Goal: Task Accomplishment & Management: Manage account settings

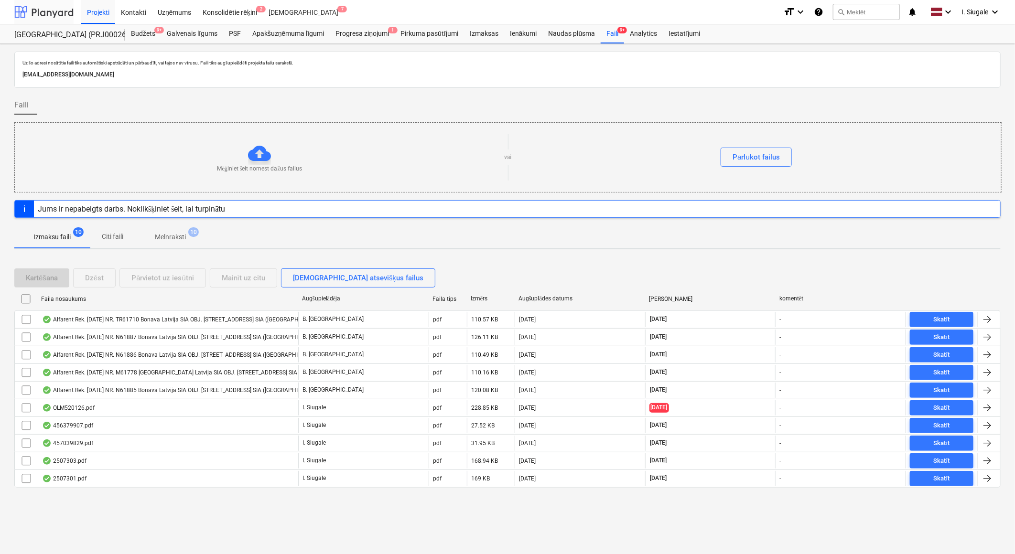
click at [36, 10] on div at bounding box center [43, 12] width 59 height 24
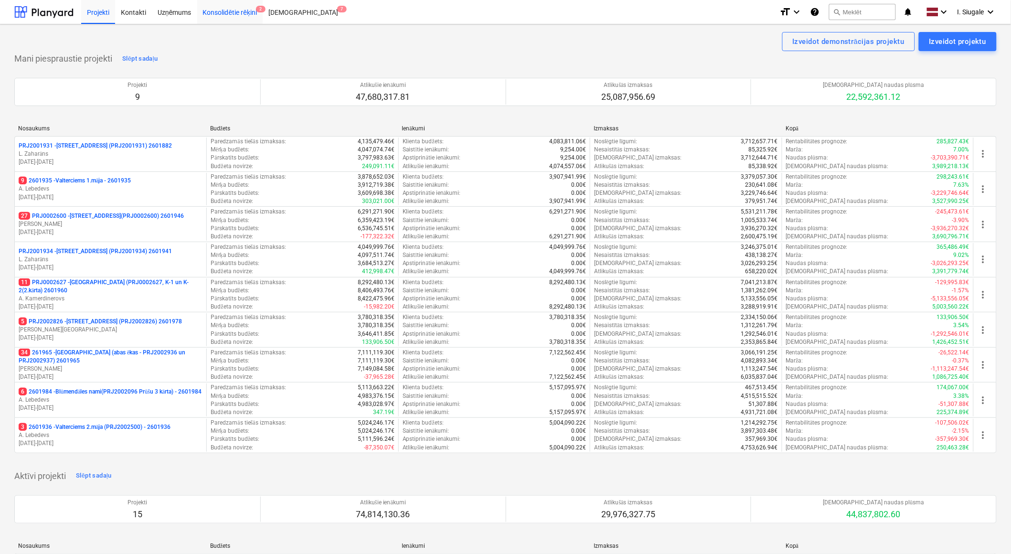
click at [230, 6] on div "Konsolidētie rēķini 2" at bounding box center [230, 12] width 66 height 24
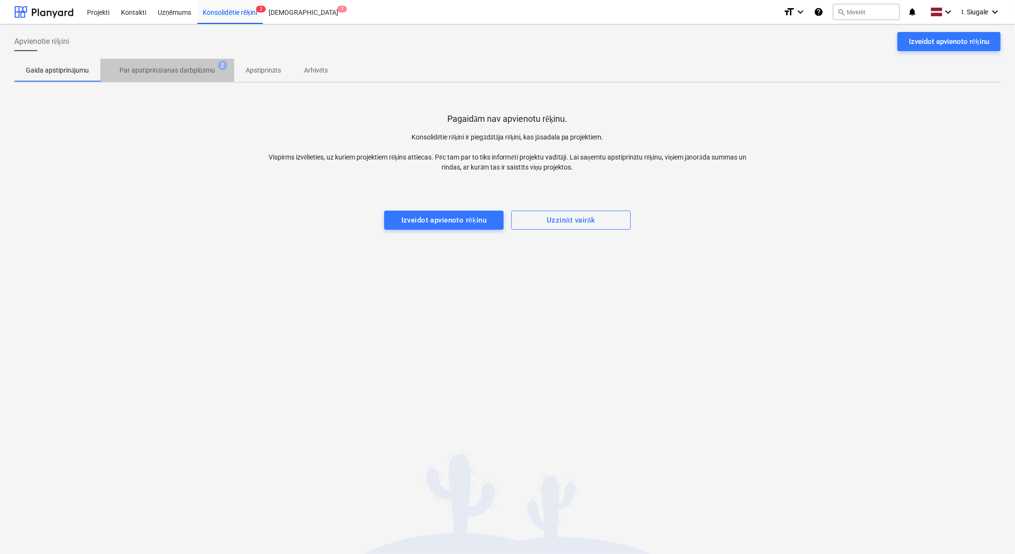
click at [146, 72] on p "Par apstiprināšanas darbplūsmu" at bounding box center [167, 70] width 96 height 10
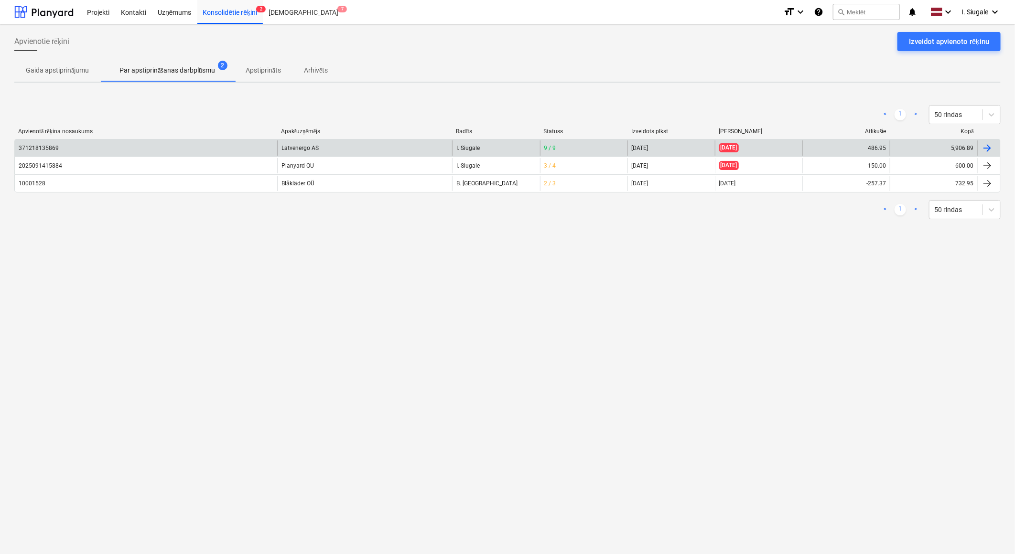
click at [350, 147] on div "Latvenergo AS" at bounding box center [364, 147] width 175 height 15
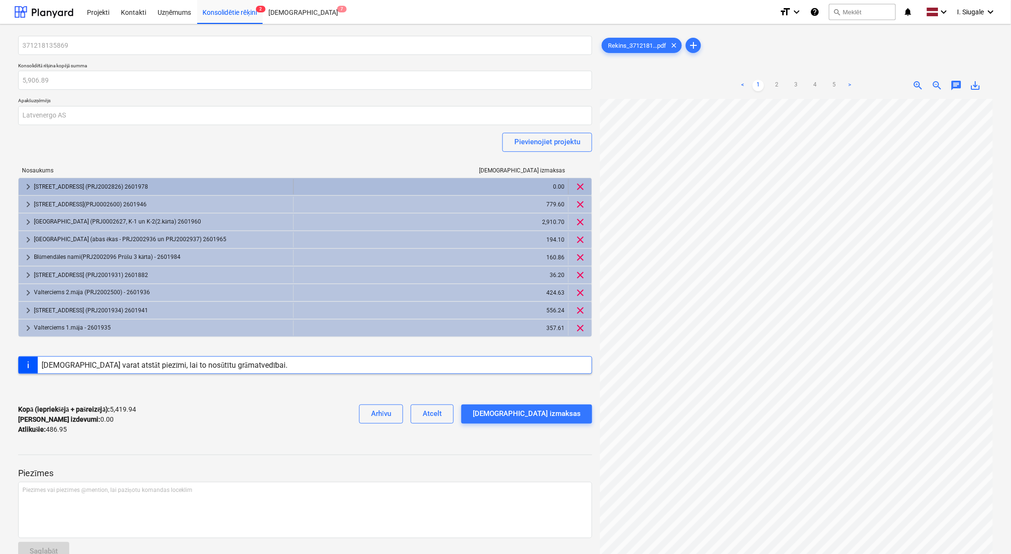
click at [188, 185] on div "[STREET_ADDRESS] (PRJ2002826) 2601978" at bounding box center [162, 186] width 256 height 15
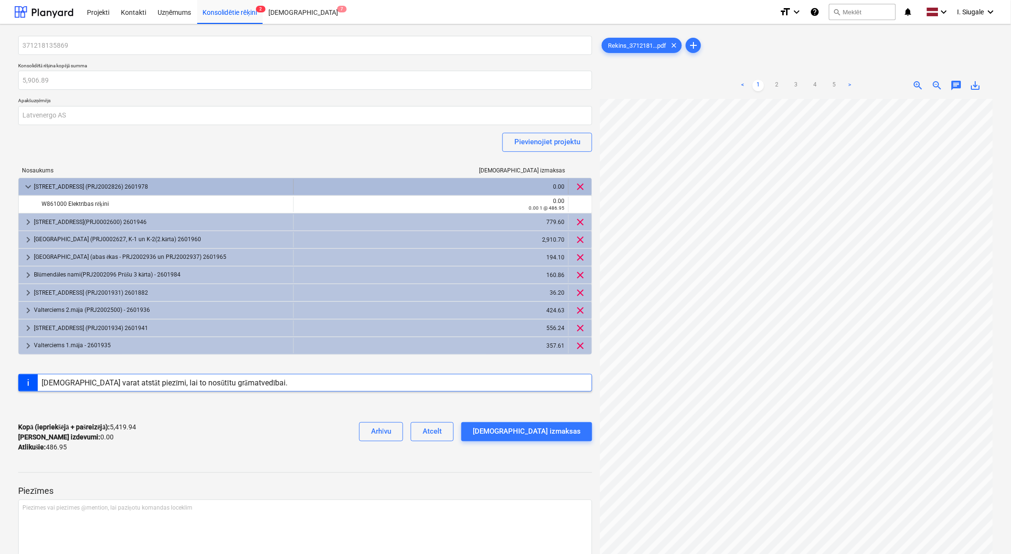
click at [585, 185] on span "clear" at bounding box center [580, 186] width 11 height 11
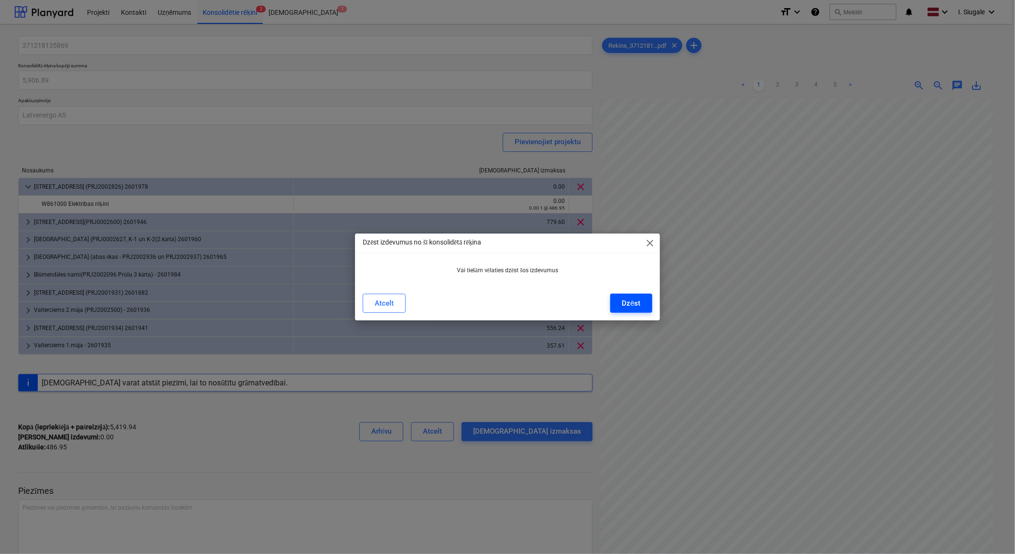
click at [622, 299] on div "Dzēst" at bounding box center [631, 303] width 19 height 12
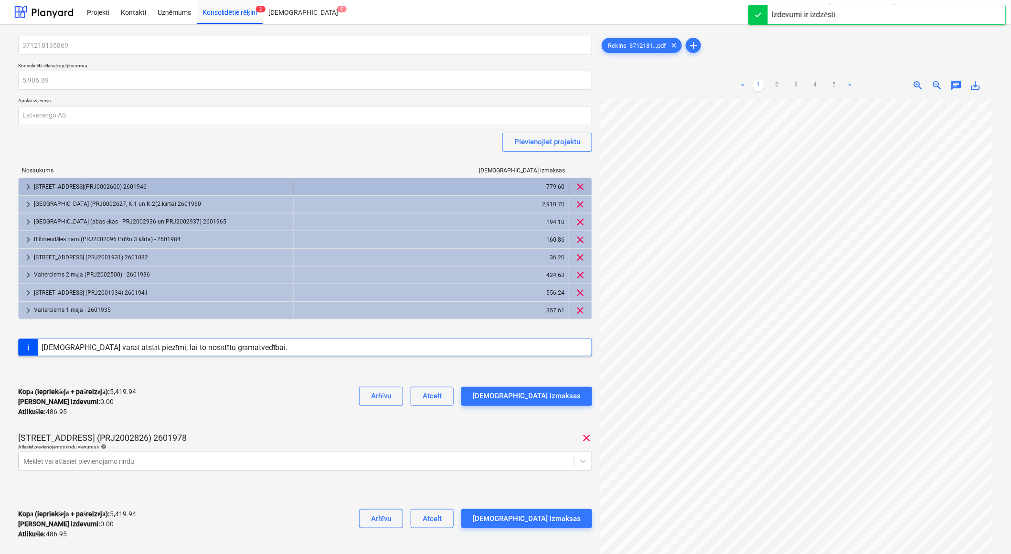
click at [122, 187] on div "[STREET_ADDRESS](PRJ0002600) 2601946" at bounding box center [162, 186] width 256 height 15
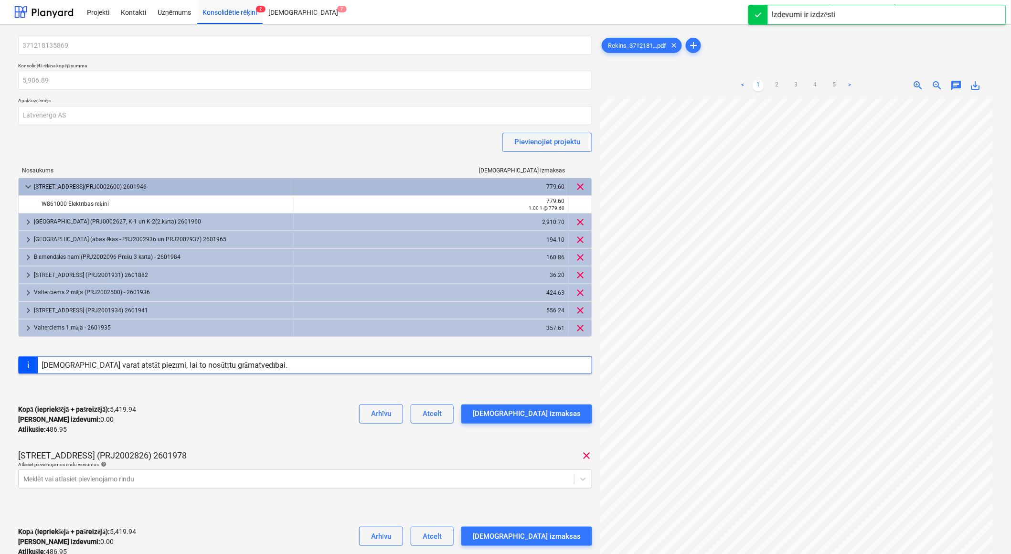
click at [122, 187] on div "[STREET_ADDRESS](PRJ0002600) 2601946" at bounding box center [162, 186] width 256 height 15
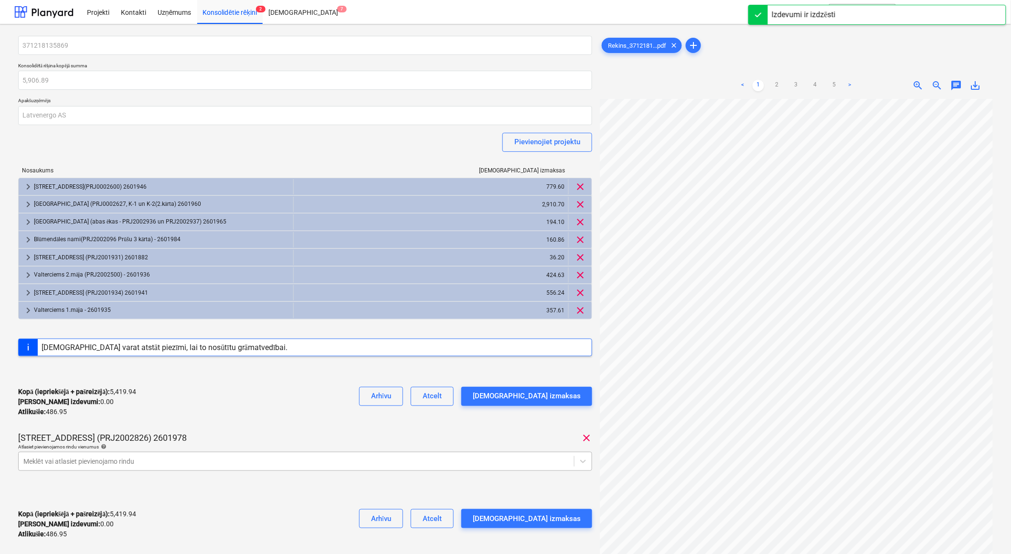
click at [136, 459] on body "Projekti Kontakti Uzņēmums Konsolidētie rēķini 2 Iesūtne 7 format_size keyboard…" at bounding box center [505, 277] width 1011 height 554
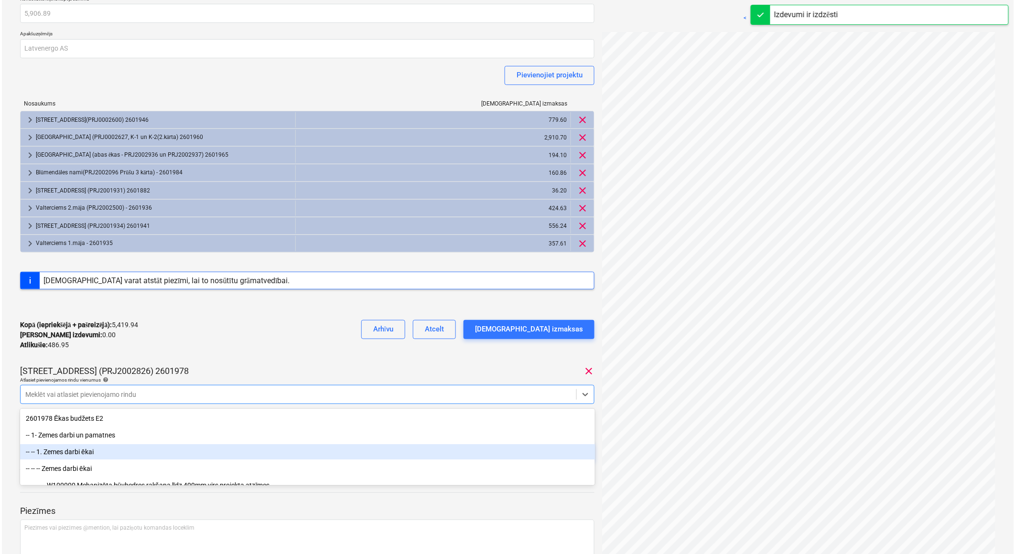
scroll to position [70, 0]
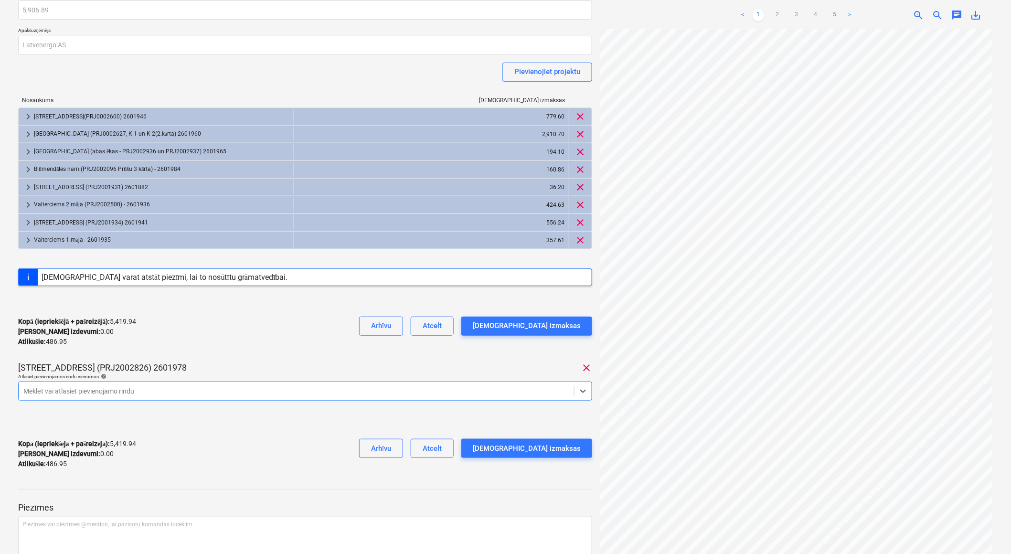
click at [110, 390] on div at bounding box center [296, 391] width 546 height 10
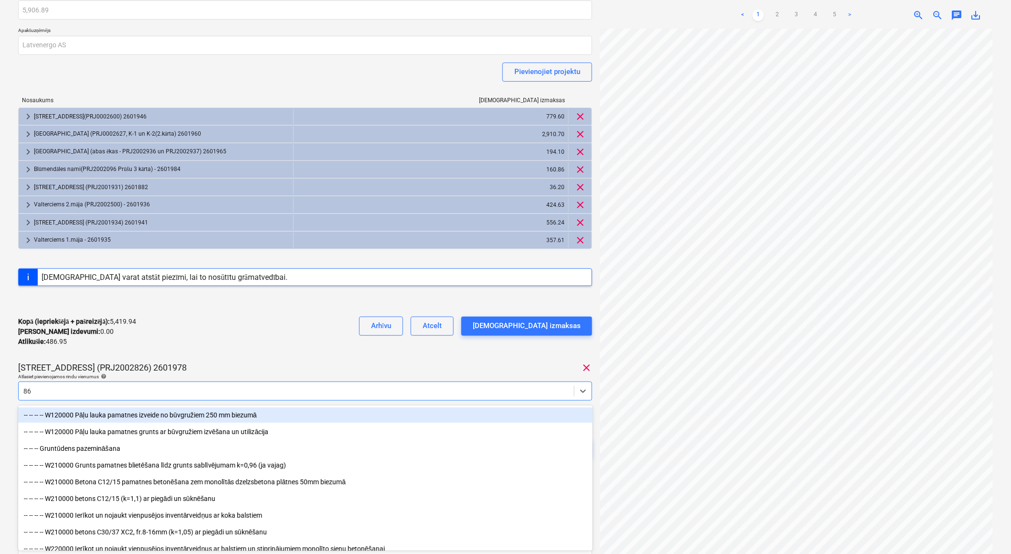
type input "861"
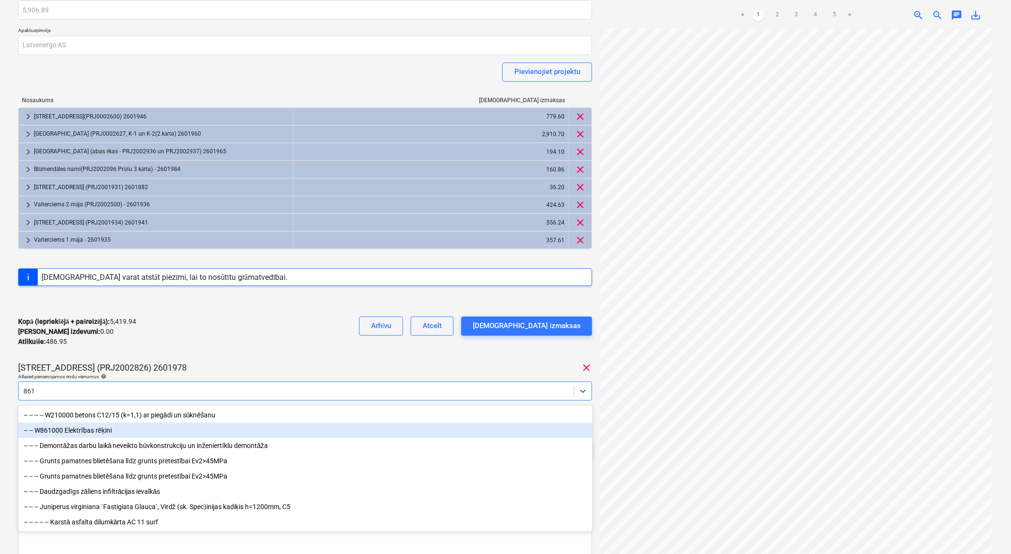
click at [105, 430] on div "-- -- W861000 Elektrības rēķini" at bounding box center [305, 430] width 575 height 15
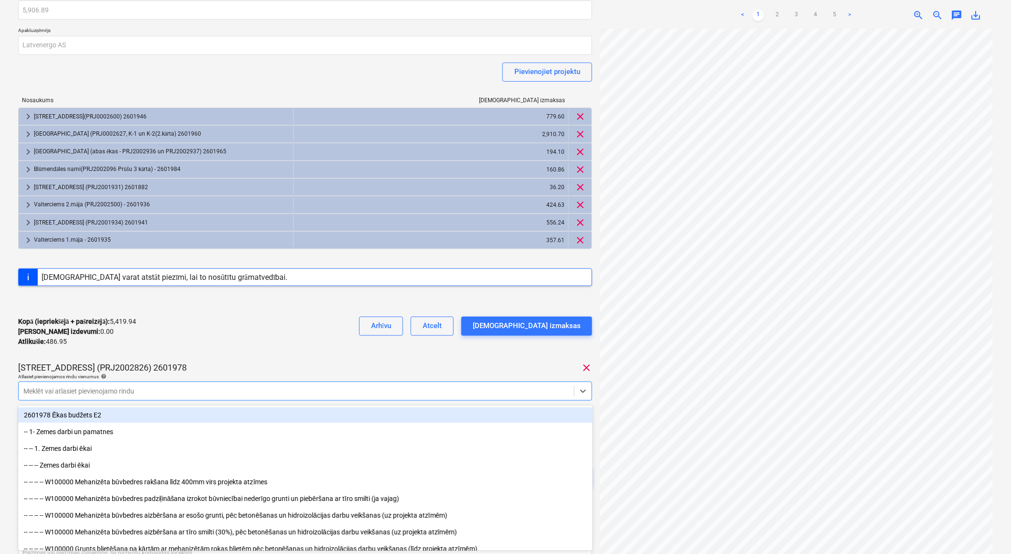
click at [297, 338] on div "Kopā (iepriekšējā + pašreizējā) : 5,419.94 Kārtējie izdevumi : 0.00 Atlikušie :…" at bounding box center [305, 331] width 574 height 45
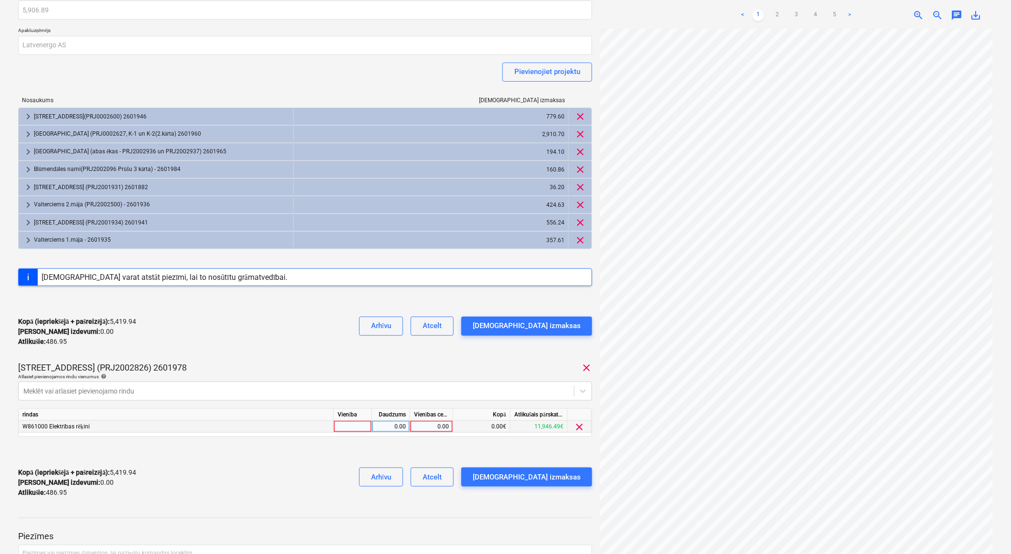
click at [356, 432] on div at bounding box center [353, 427] width 38 height 12
type input "1"
click at [392, 427] on div "0.00" at bounding box center [391, 427] width 30 height 12
type input "1"
click at [418, 429] on div "0.00" at bounding box center [431, 427] width 35 height 12
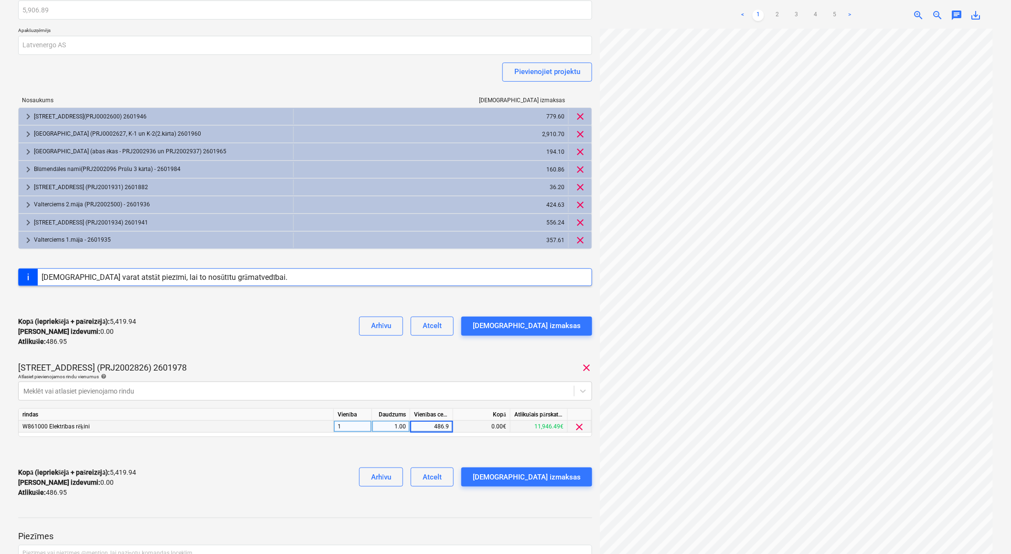
type input "486.95"
click at [328, 461] on div "Kopā (iepriekšējā + pašreizējā) : 5,419.94 Kārtējie izdevumi : 0.00 Atlikušie :…" at bounding box center [305, 482] width 574 height 45
click at [551, 478] on div "[DEMOGRAPHIC_DATA] izmaksas" at bounding box center [527, 477] width 108 height 12
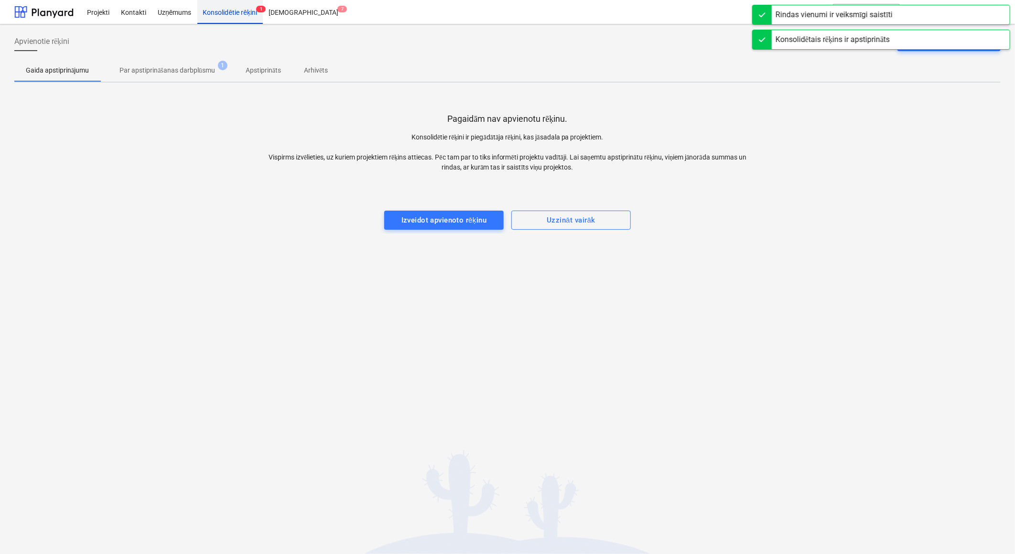
click at [226, 11] on div "Konsolidētie rēķini 1" at bounding box center [230, 12] width 66 height 24
click at [58, 12] on div at bounding box center [43, 12] width 59 height 24
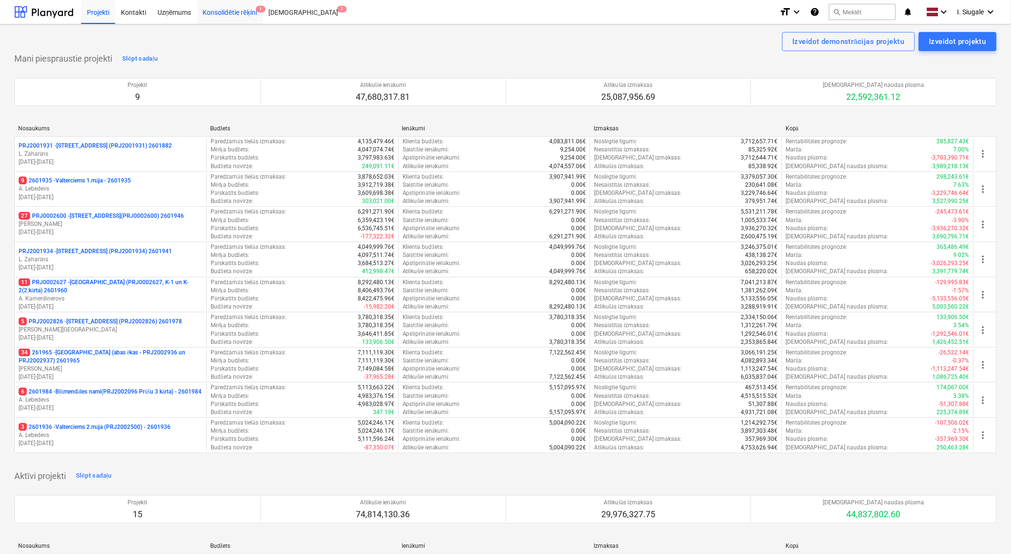
click at [237, 13] on div "Konsolidētie rēķini 1" at bounding box center [230, 12] width 66 height 24
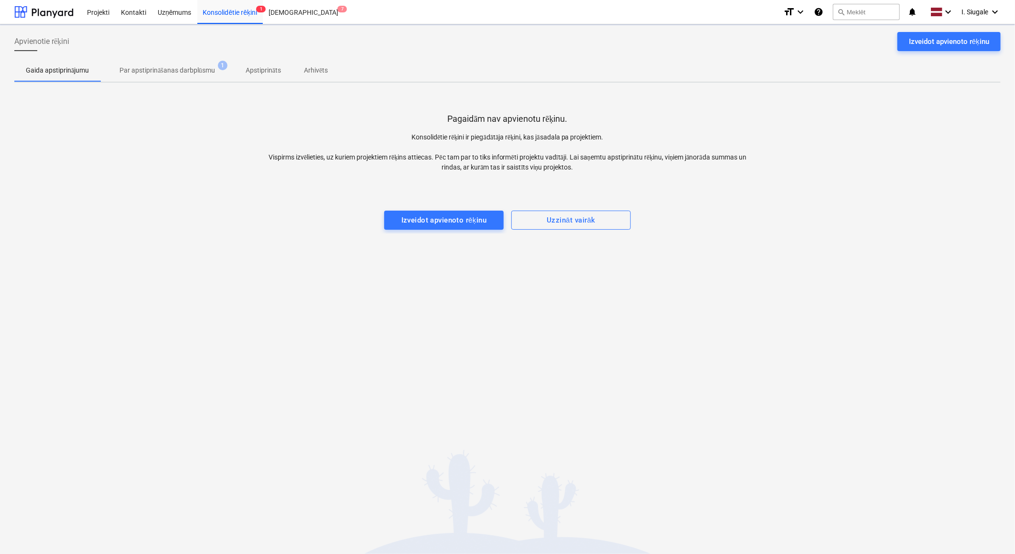
click at [179, 75] on p "Par apstiprināšanas darbplūsmu" at bounding box center [167, 70] width 96 height 10
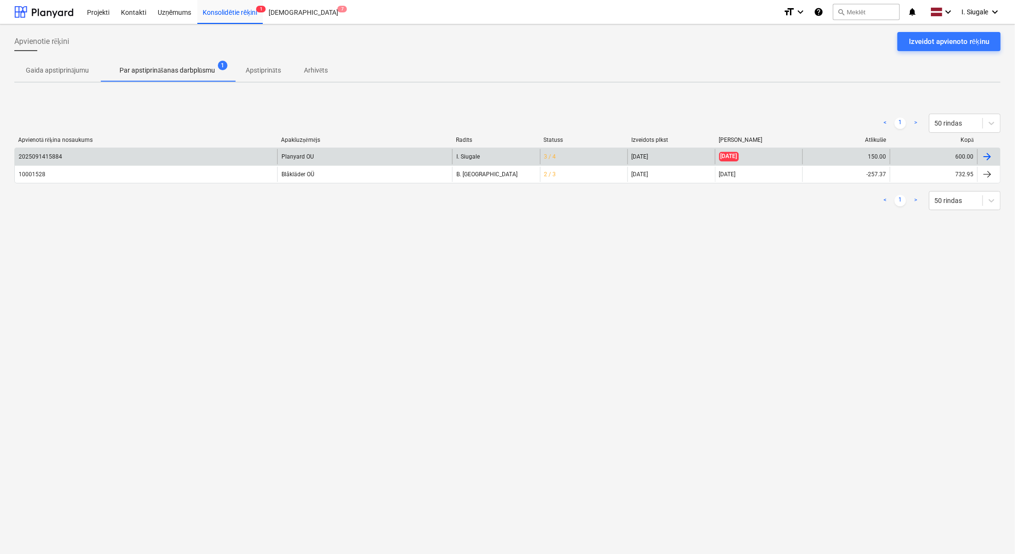
click at [312, 151] on div "Planyard OU" at bounding box center [364, 156] width 175 height 15
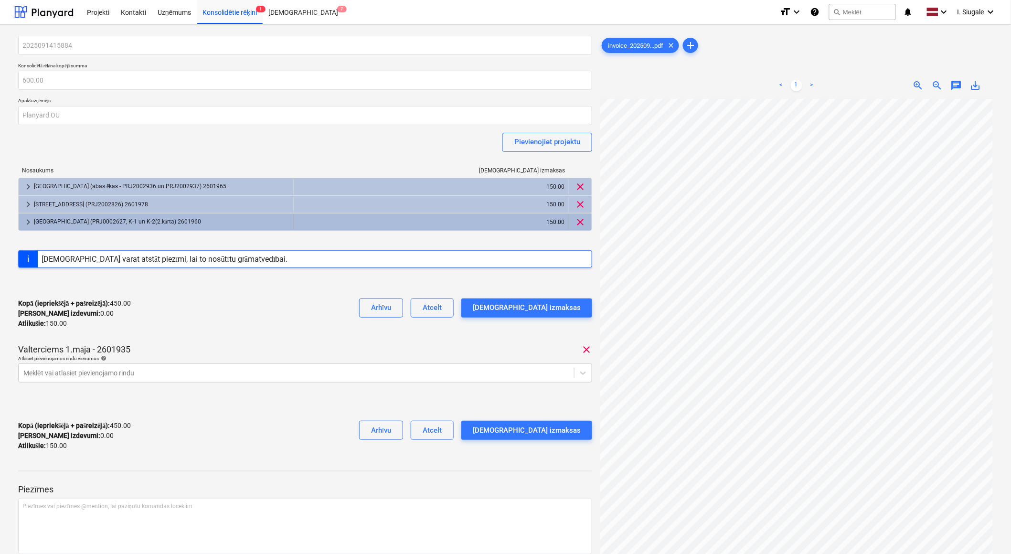
click at [147, 220] on div "[GEOGRAPHIC_DATA] (PRJ0002627, K-1 un K-2(2.kārta) 2601960" at bounding box center [162, 221] width 256 height 15
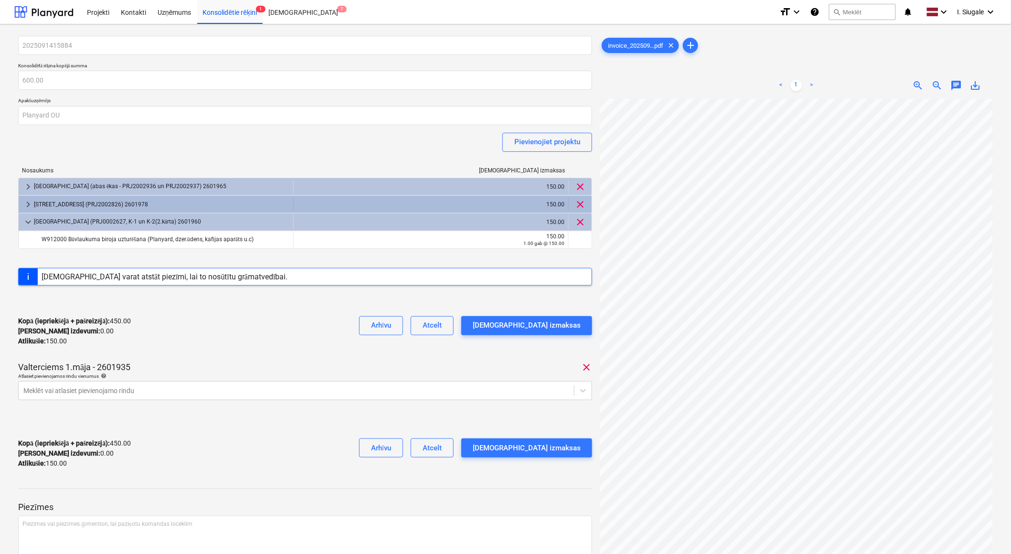
click at [144, 204] on div "[STREET_ADDRESS] (PRJ2002826) 2601978" at bounding box center [162, 204] width 256 height 15
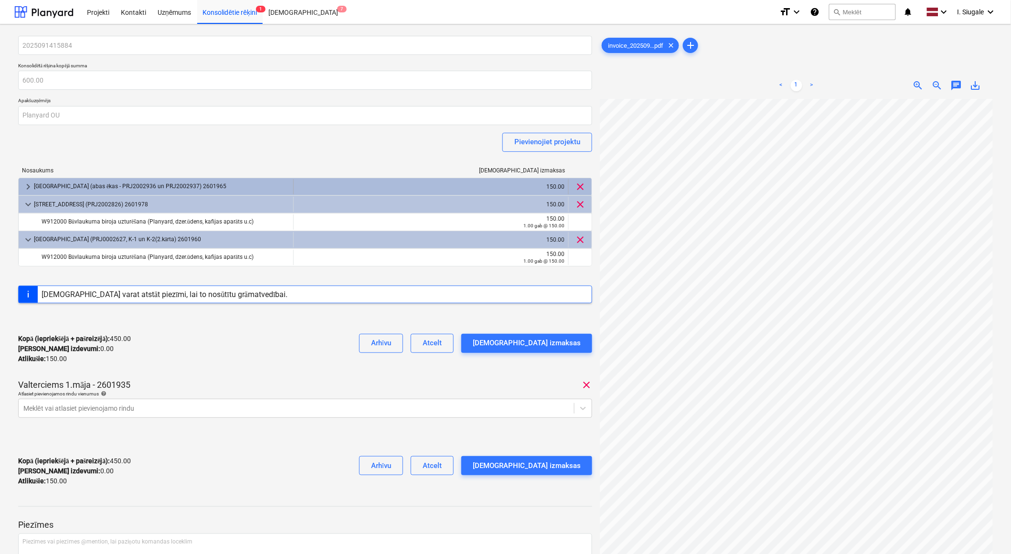
click at [145, 184] on div "[GEOGRAPHIC_DATA] (abas ēkas - PRJ2002936 un PRJ2002937) 2601965" at bounding box center [162, 186] width 256 height 15
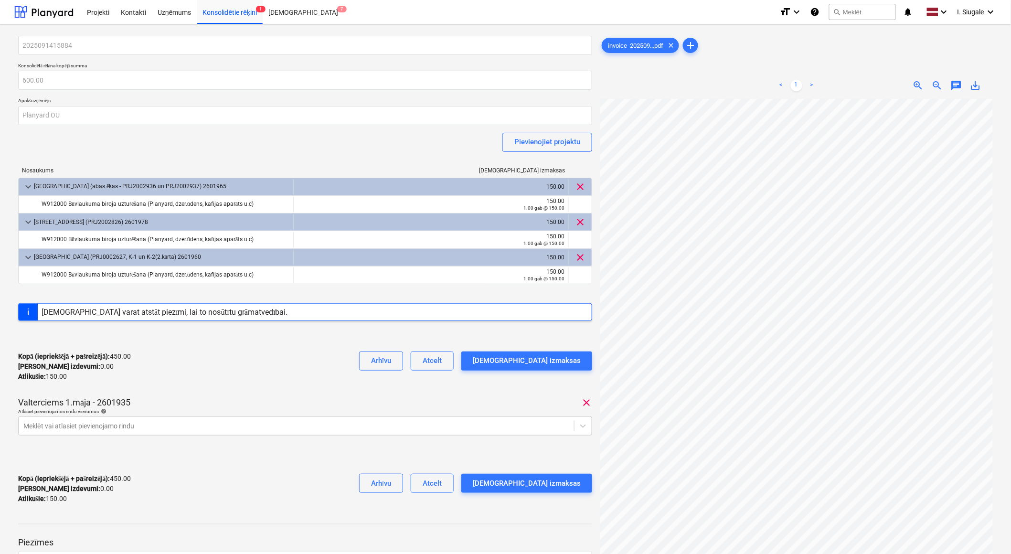
click at [232, 367] on div "Kopā (iepriekšējā + pašreizējā) : 450.00 Kārtējie izdevumi : 0.00 Atlikušie : 1…" at bounding box center [305, 366] width 574 height 45
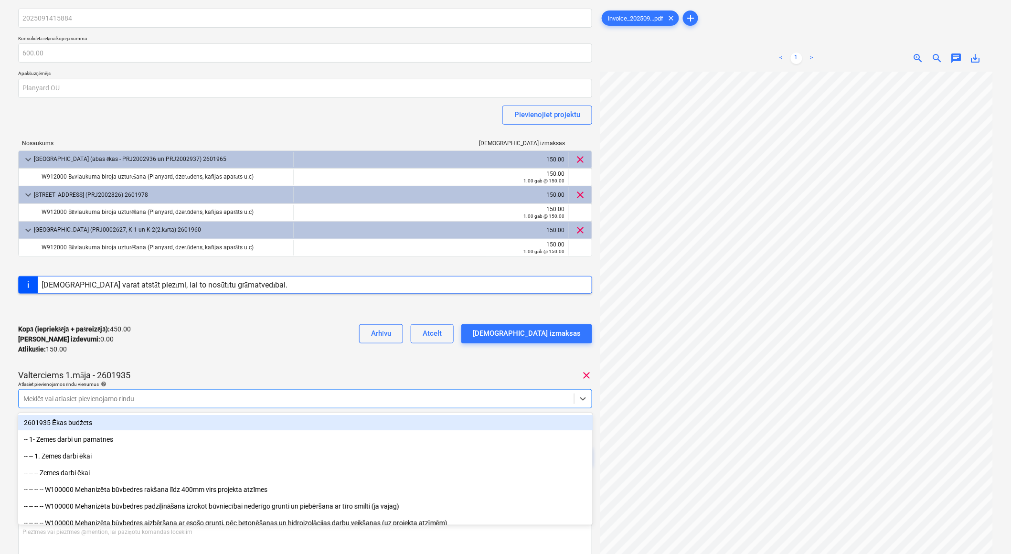
click at [169, 423] on body "Projekti Kontakti Uzņēmums Konsolidētie rēķini 1 Iesūtne 7 format_size keyboard…" at bounding box center [505, 250] width 1011 height 554
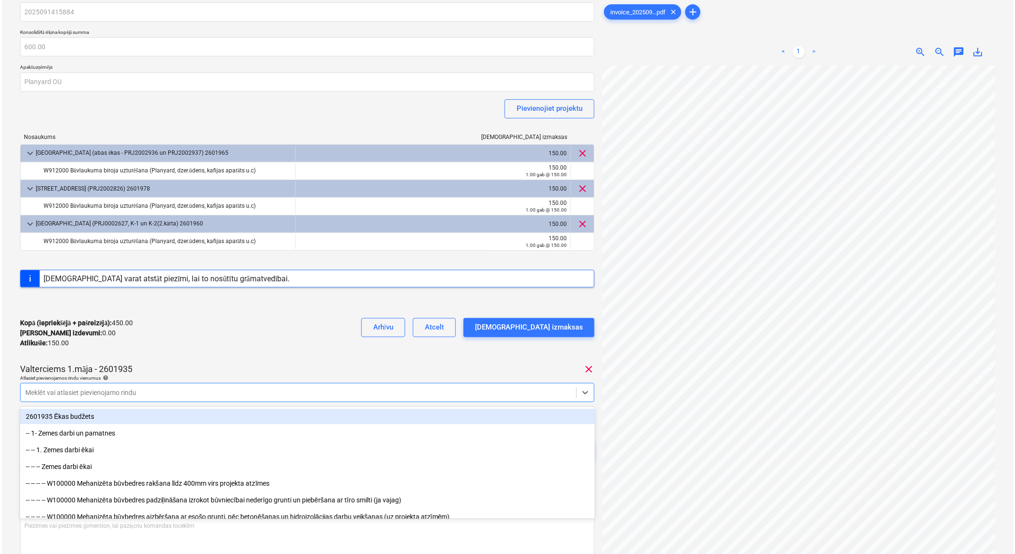
scroll to position [35, 0]
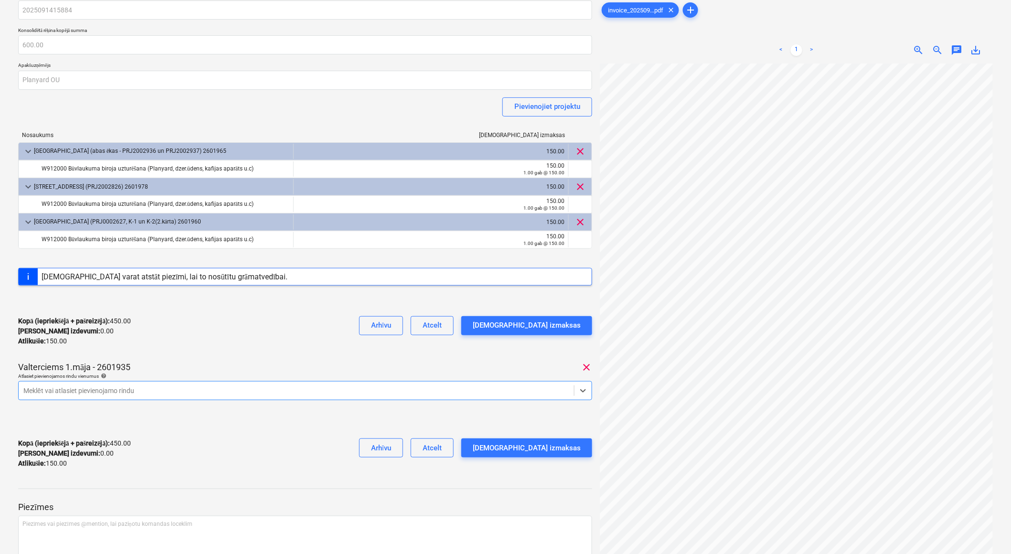
click at [151, 390] on div at bounding box center [296, 391] width 546 height 10
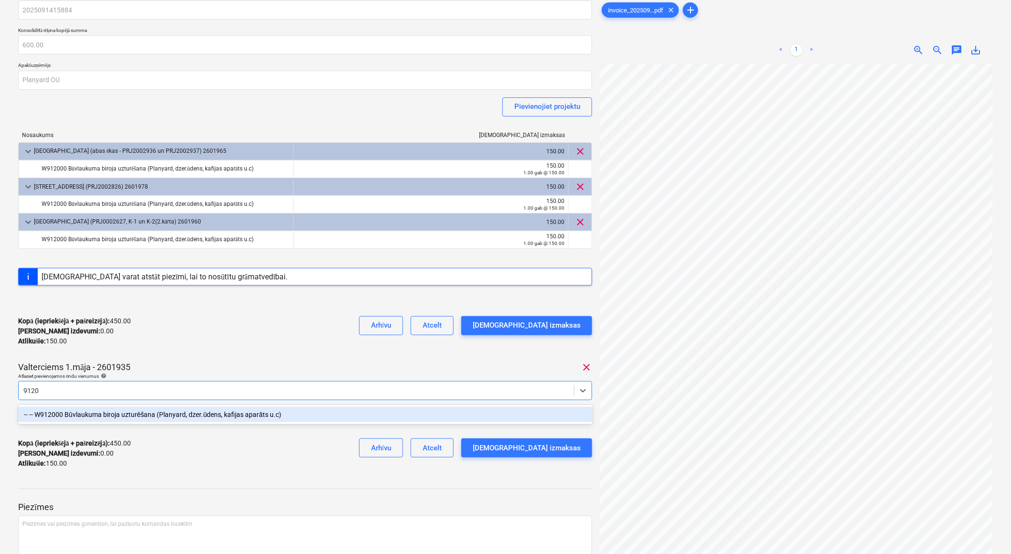
type input "91200"
click at [149, 419] on div "-- -- W912000 Būvlaukuma biroja uzturēšana (Planyard, dzer.ūdens, kafijas aparā…" at bounding box center [305, 414] width 575 height 15
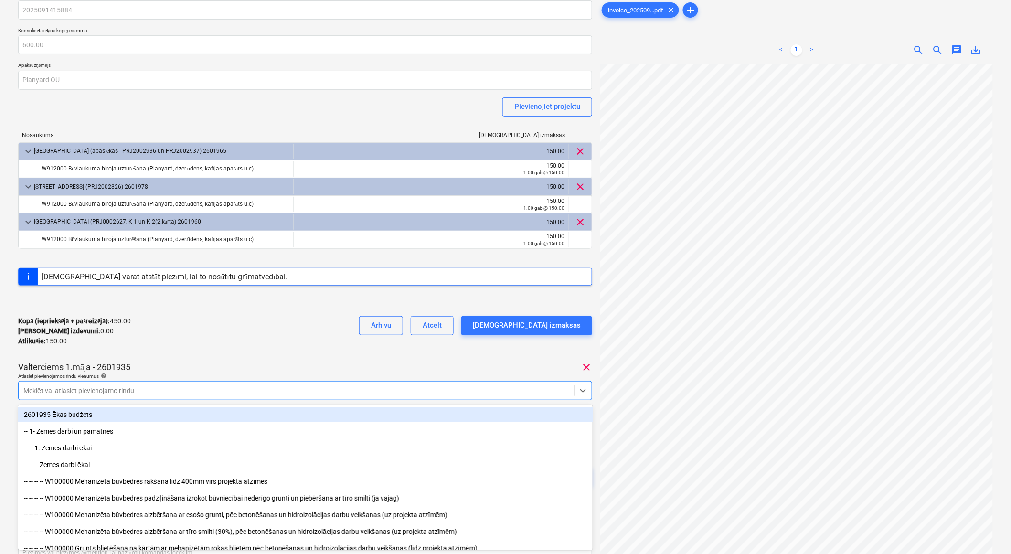
click at [196, 341] on div "Kopā (iepriekšējā + pašreizējā) : 450.00 Kārtējie izdevumi : 0.00 Atlikušie : 1…" at bounding box center [305, 331] width 574 height 45
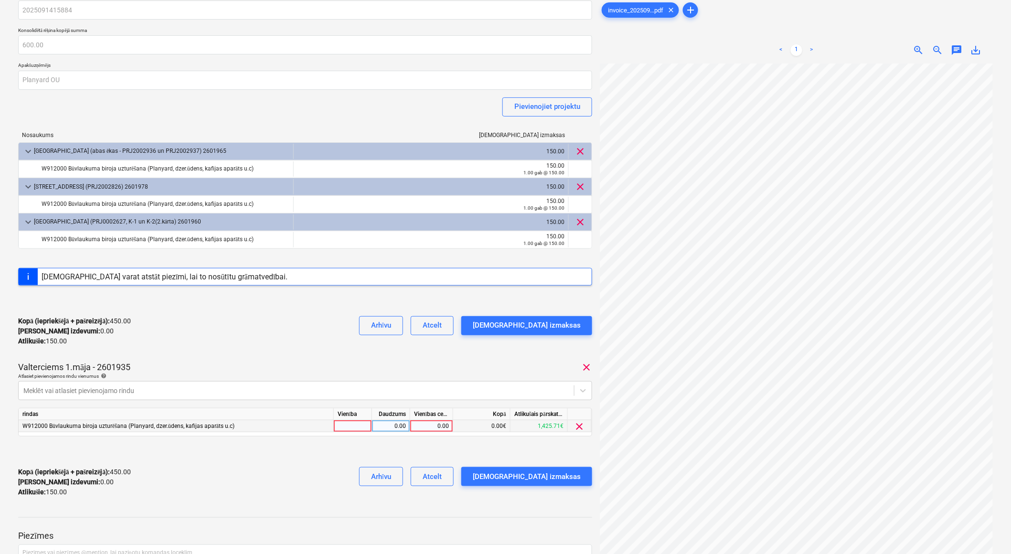
click at [349, 429] on div at bounding box center [353, 426] width 38 height 12
type input "1"
click at [380, 428] on div "0.00" at bounding box center [391, 426] width 30 height 12
type input "1"
click at [436, 430] on div "0.00" at bounding box center [431, 426] width 35 height 12
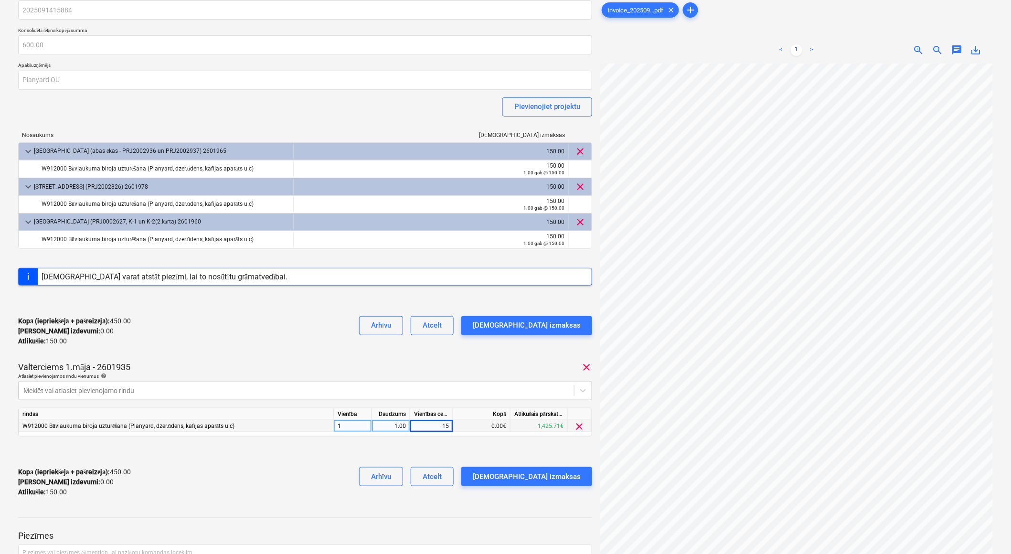
type input "150"
click at [330, 486] on div "Kopā (iepriekšējā + pašreizējā) : 450.00 Kārtējie izdevumi : 0.00 Atlikušie : 1…" at bounding box center [305, 482] width 574 height 45
click at [558, 476] on div "[DEMOGRAPHIC_DATA] izmaksas" at bounding box center [527, 477] width 108 height 12
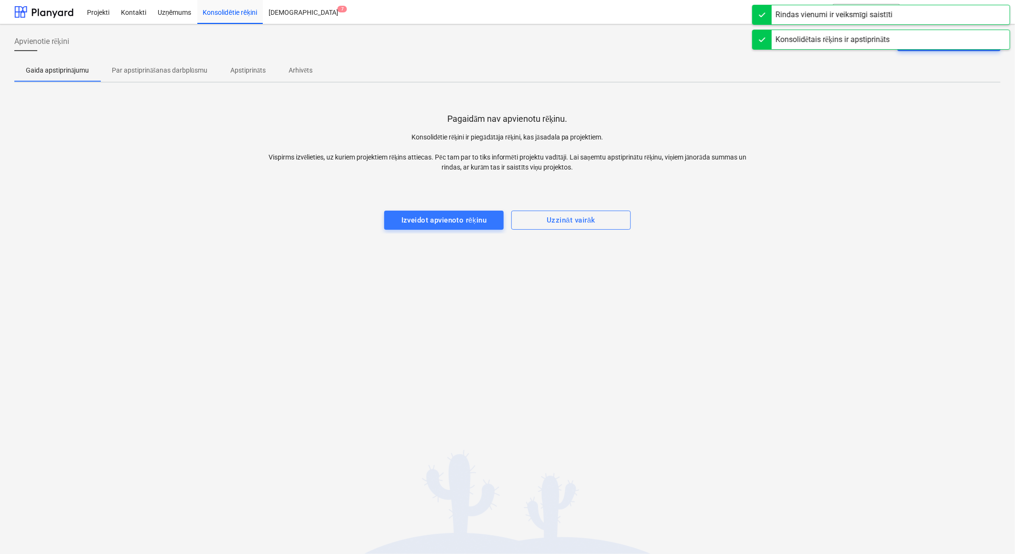
click at [165, 67] on p "Par apstiprināšanas darbplūsmu" at bounding box center [160, 70] width 96 height 10
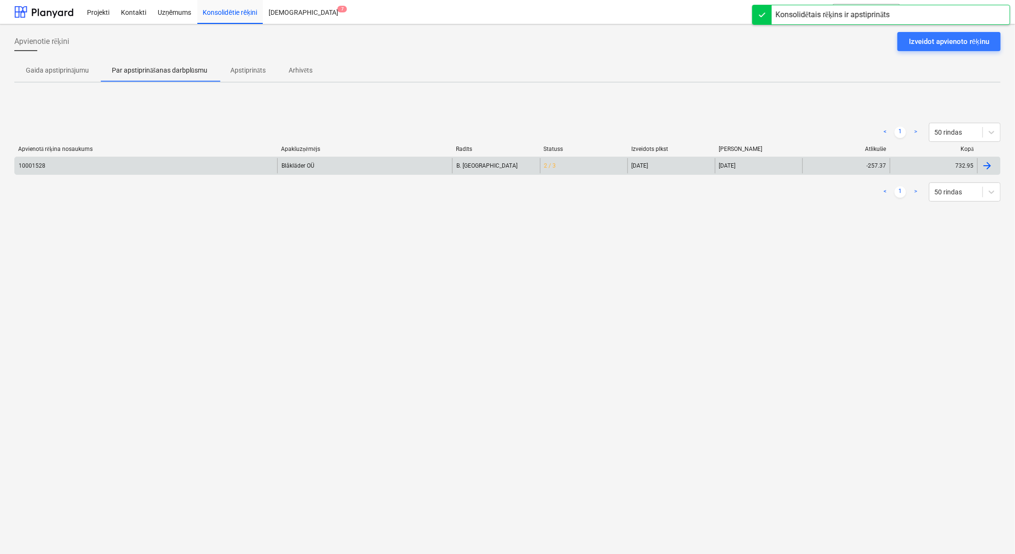
click at [327, 165] on div "Blåkläder OÜ" at bounding box center [364, 165] width 175 height 15
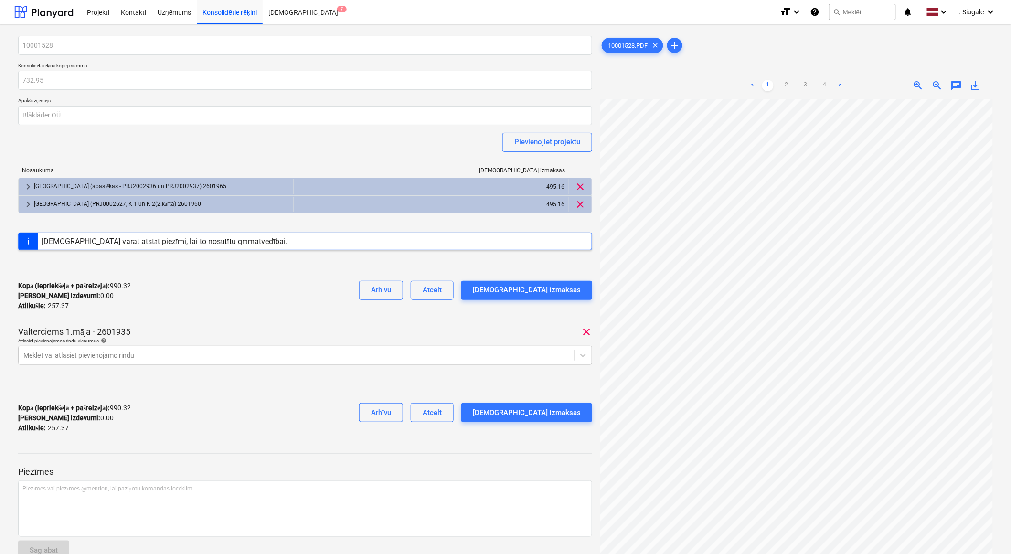
scroll to position [0, 109]
click at [106, 204] on div "[GEOGRAPHIC_DATA] (PRJ0002627, K-1 un K-2(2.kārta) 2601960" at bounding box center [162, 204] width 256 height 15
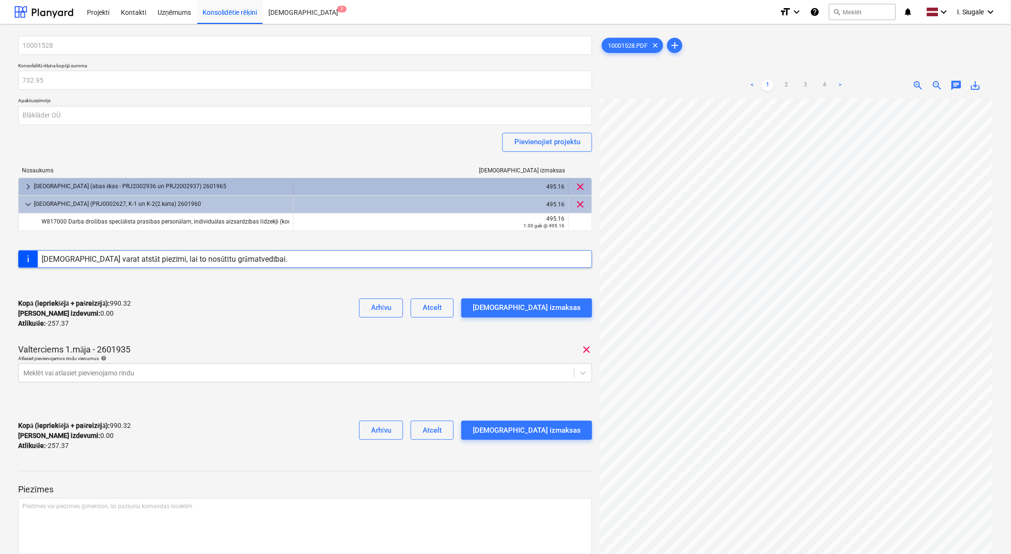
click at [110, 185] on div "[GEOGRAPHIC_DATA] (abas ēkas - PRJ2002936 un PRJ2002937) 2601965" at bounding box center [162, 186] width 256 height 15
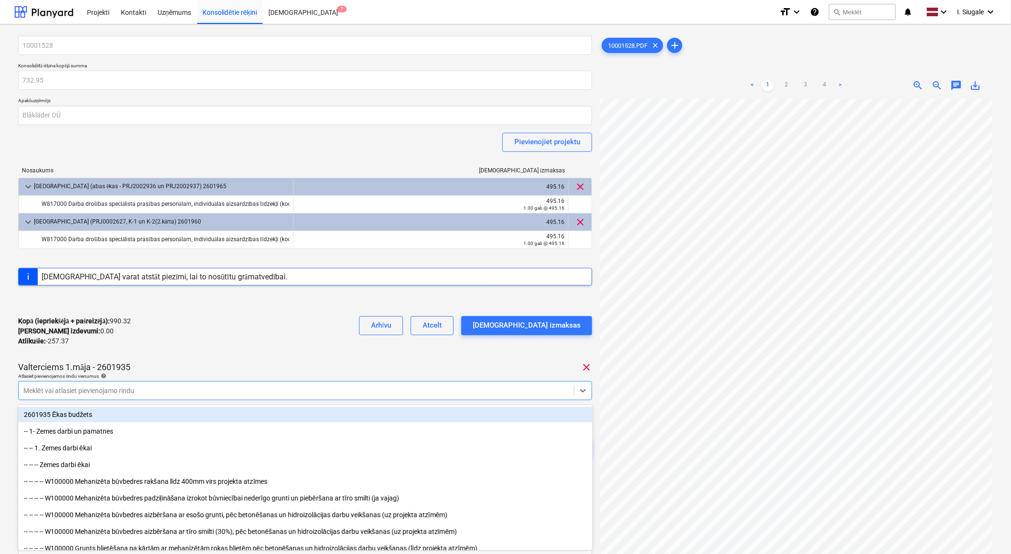
click at [129, 389] on div at bounding box center [296, 391] width 546 height 10
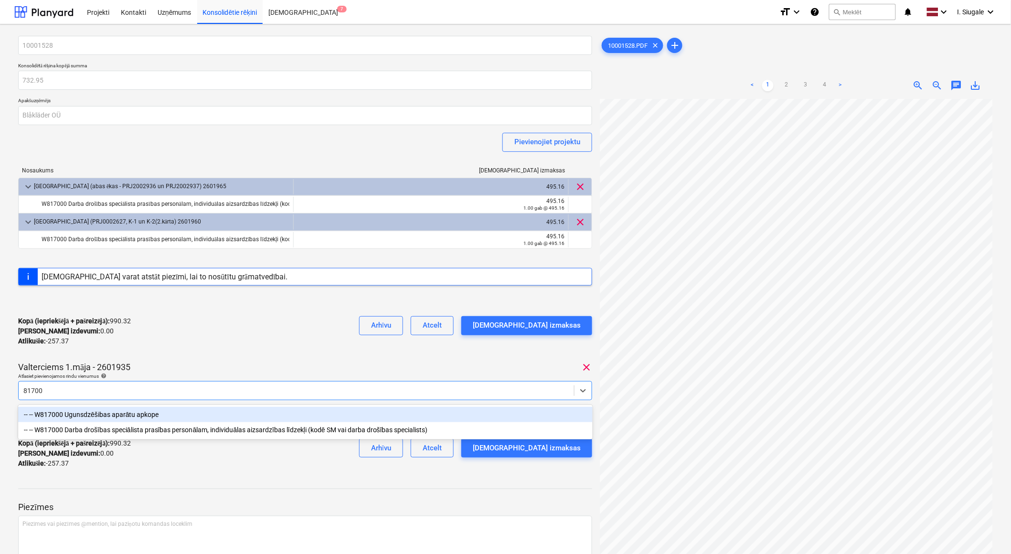
type input "817000"
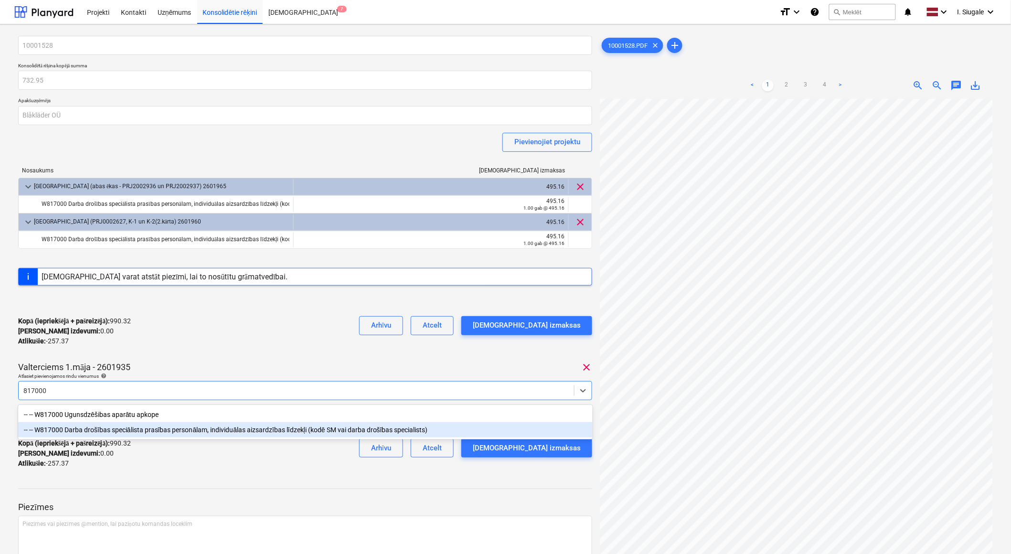
click at [141, 435] on div "-- -- W817000 Darba drošības speciālista prasības personālam, individuālas aizs…" at bounding box center [305, 429] width 575 height 15
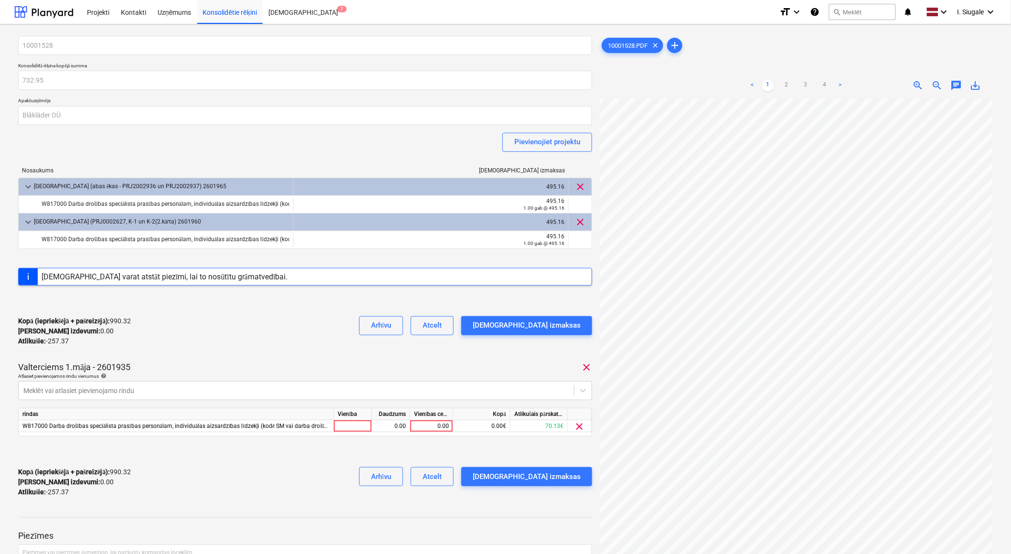
click at [227, 336] on div "Kopā (iepriekšējā + pašreizējā) : 990.32 Kārtējie izdevumi : 0.00 Atlikušie : -…" at bounding box center [305, 331] width 574 height 45
click at [352, 428] on div at bounding box center [353, 426] width 38 height 12
type input "1"
click at [390, 431] on div "0.00" at bounding box center [391, 426] width 30 height 12
click at [430, 429] on div "0.00" at bounding box center [431, 426] width 35 height 12
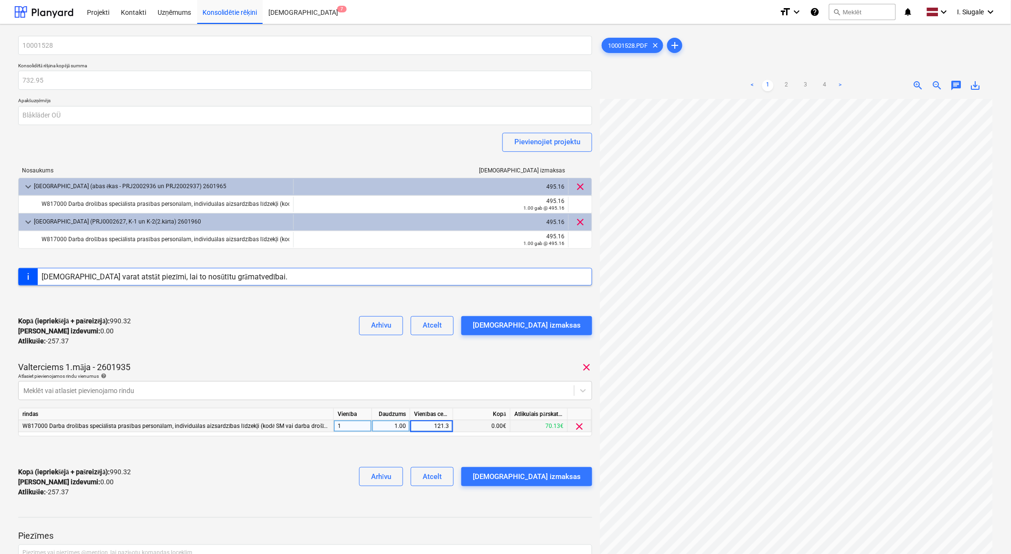
type input "121.39"
click at [334, 316] on div "Kopā (iepriekšējā + pašreizējā) : 1,111.71 Kārtējie izdevumi : 121.39 Atlikušie…" at bounding box center [305, 331] width 574 height 45
click at [583, 220] on span "clear" at bounding box center [580, 221] width 11 height 11
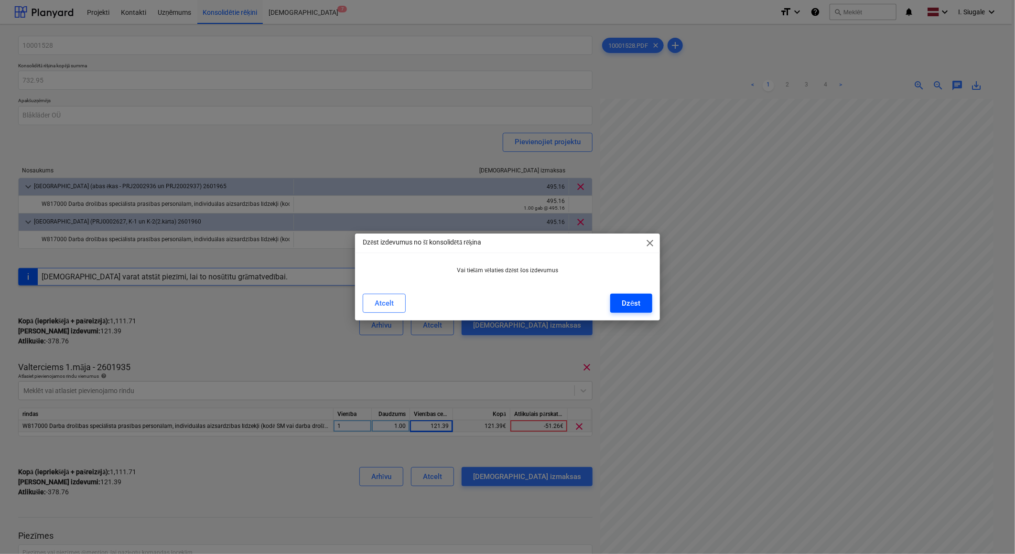
click at [623, 302] on div "Dzēst" at bounding box center [631, 303] width 19 height 12
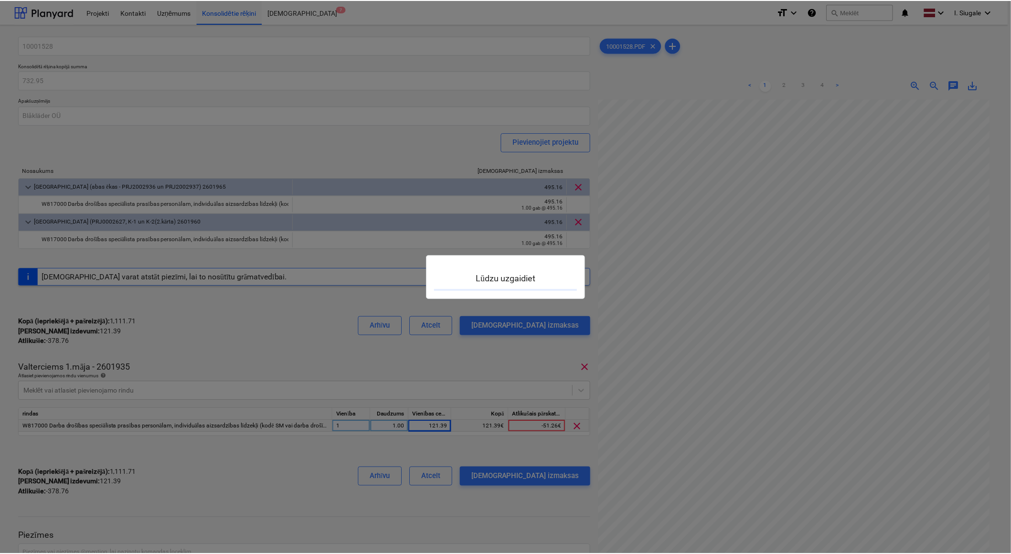
scroll to position [0, 108]
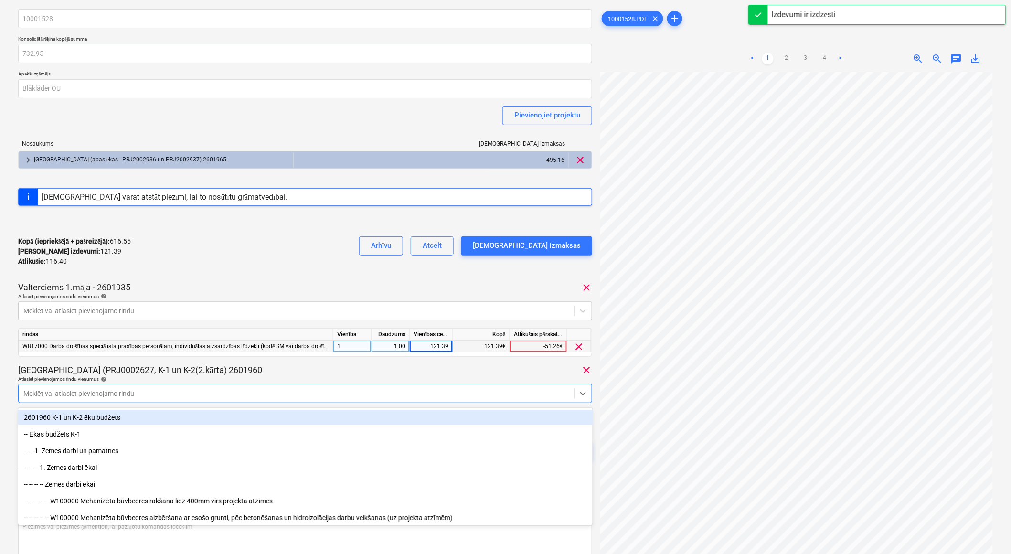
click at [111, 418] on body "Projekti Kontakti Uzņēmums Konsolidētie rēķini Iesūtne 7 format_size keyboard_a…" at bounding box center [505, 250] width 1011 height 554
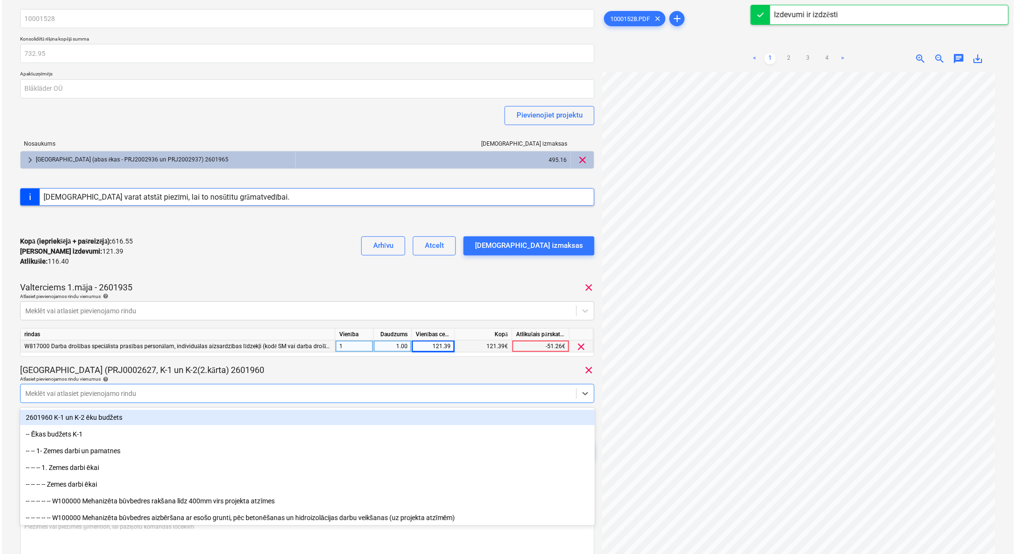
scroll to position [30, 0]
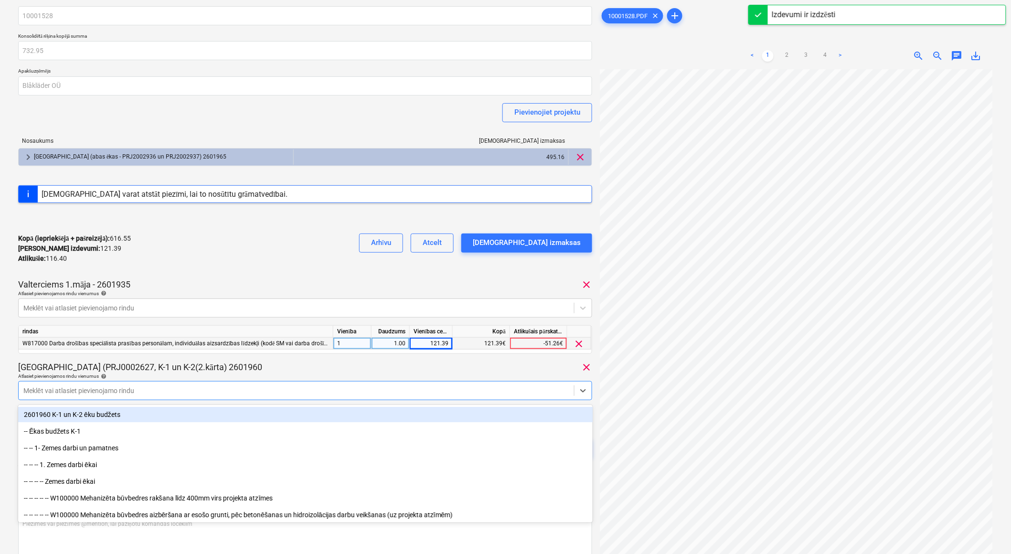
click at [107, 392] on div at bounding box center [296, 391] width 546 height 10
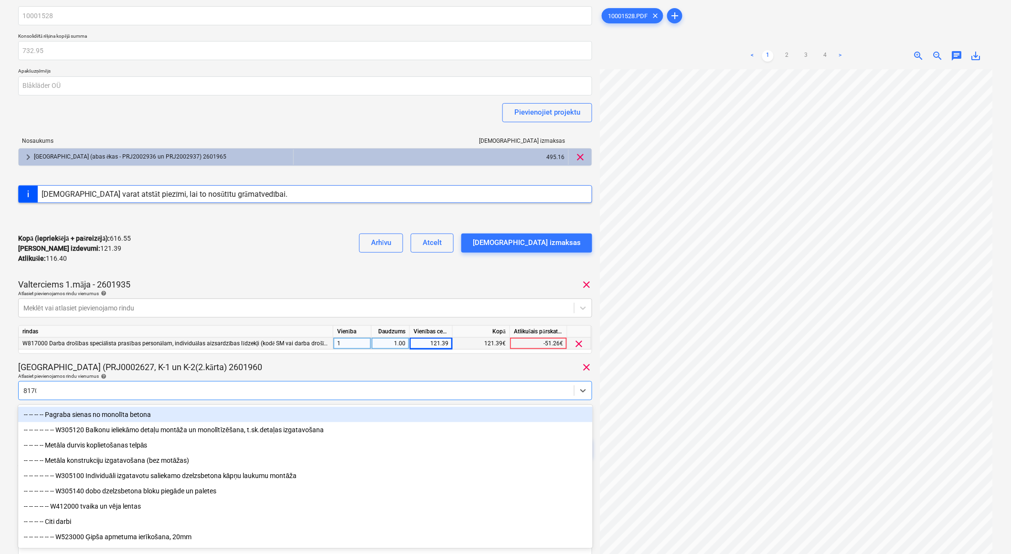
type input "81700"
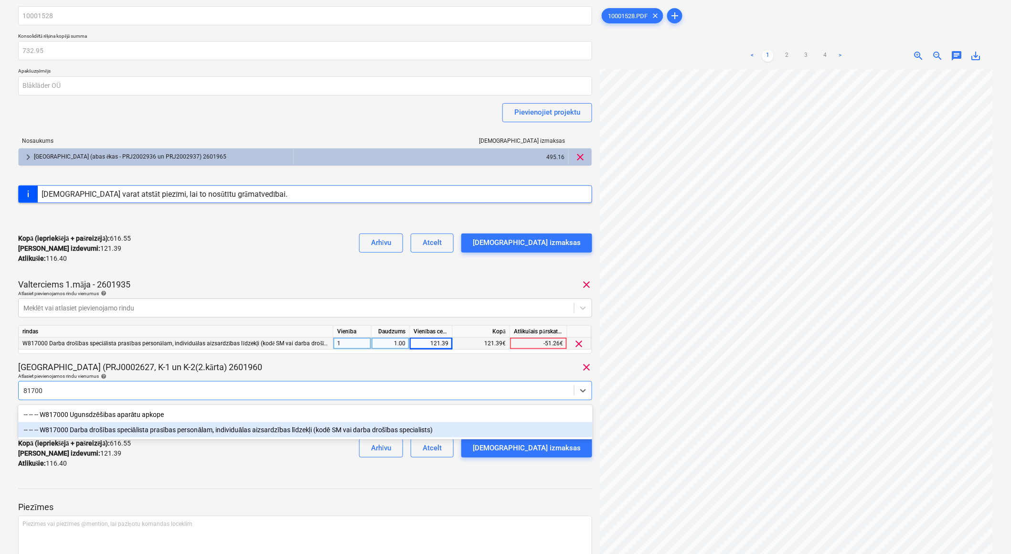
click at [113, 429] on div "-- -- -- W817000 Darba drošības speciālista prasības personālam, individuālas a…" at bounding box center [305, 429] width 575 height 15
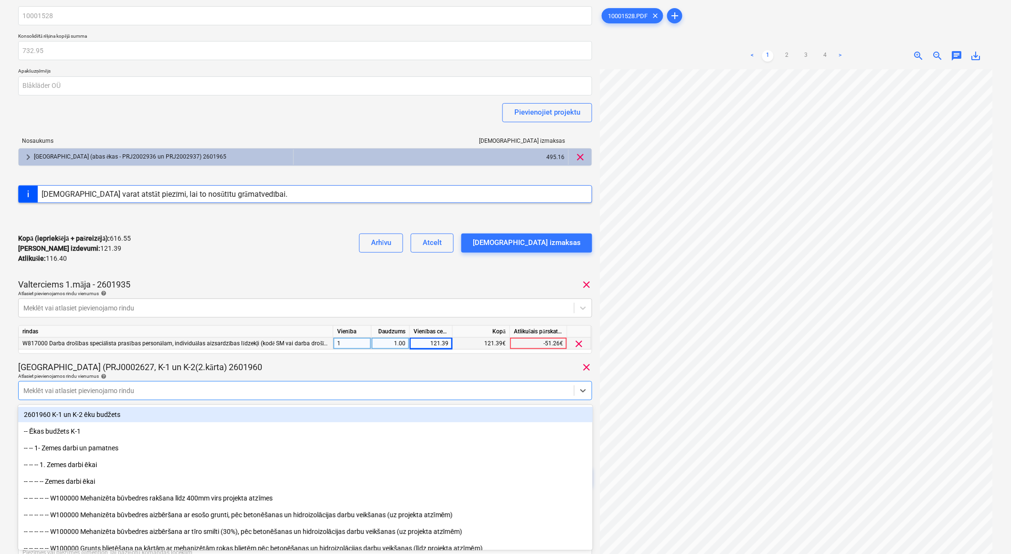
click at [356, 362] on div "[GEOGRAPHIC_DATA] (PRJ0002627, K-1 un K-2(2.kārta) 2601960 clear" at bounding box center [305, 367] width 574 height 11
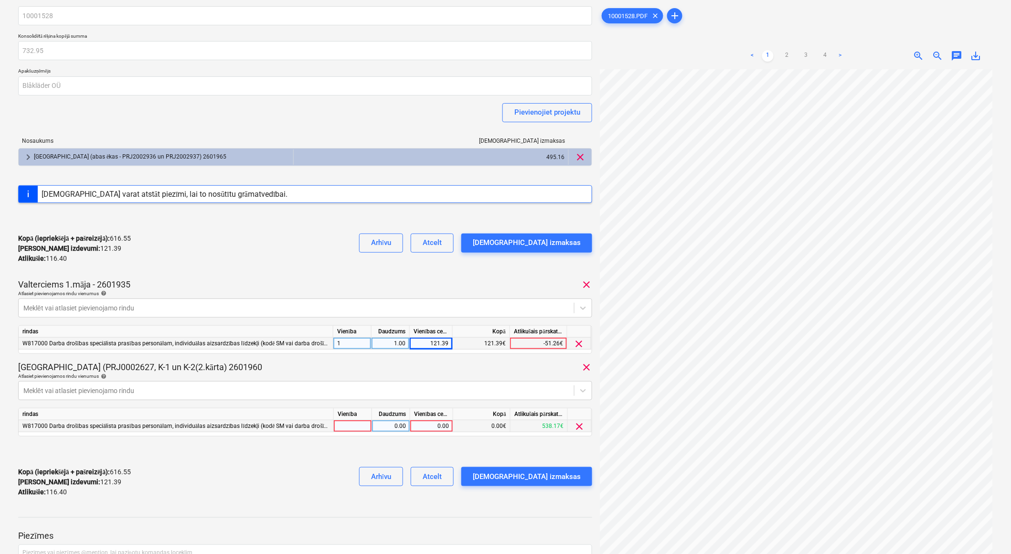
click at [350, 426] on div at bounding box center [353, 426] width 38 height 12
type input "1"
click at [387, 428] on div "0.00" at bounding box center [391, 426] width 30 height 12
type input "1"
click at [428, 428] on div "0.00" at bounding box center [431, 426] width 35 height 12
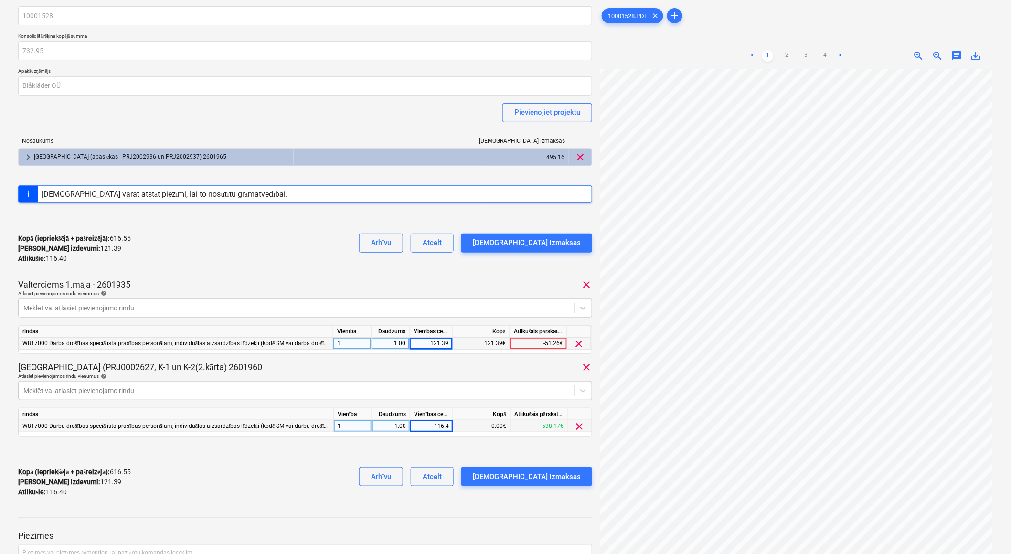
type input "116.40"
click at [335, 455] on div at bounding box center [305, 451] width 574 height 15
click at [544, 482] on div "[DEMOGRAPHIC_DATA] izmaksas" at bounding box center [527, 477] width 108 height 12
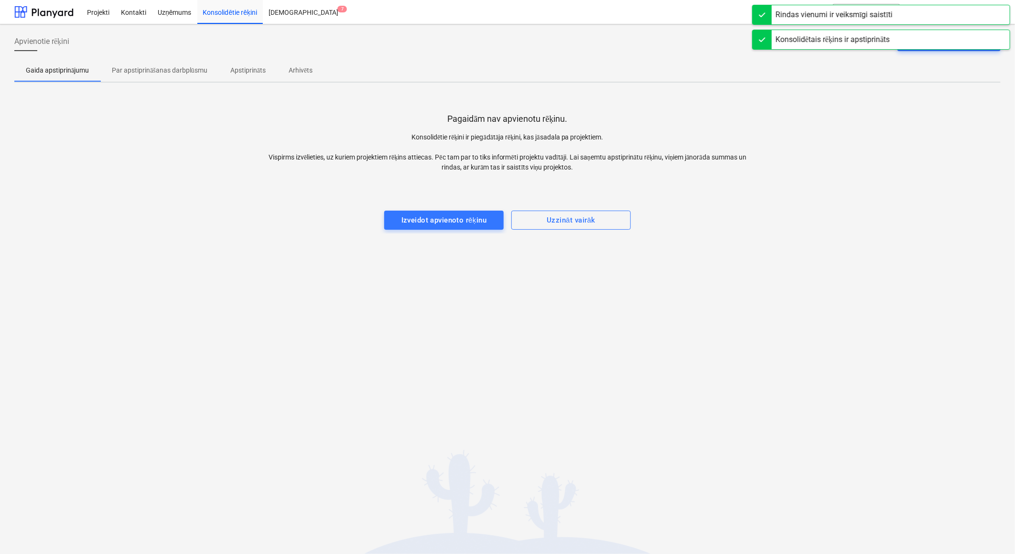
click at [155, 68] on p "Par apstiprināšanas darbplūsmu" at bounding box center [160, 70] width 96 height 10
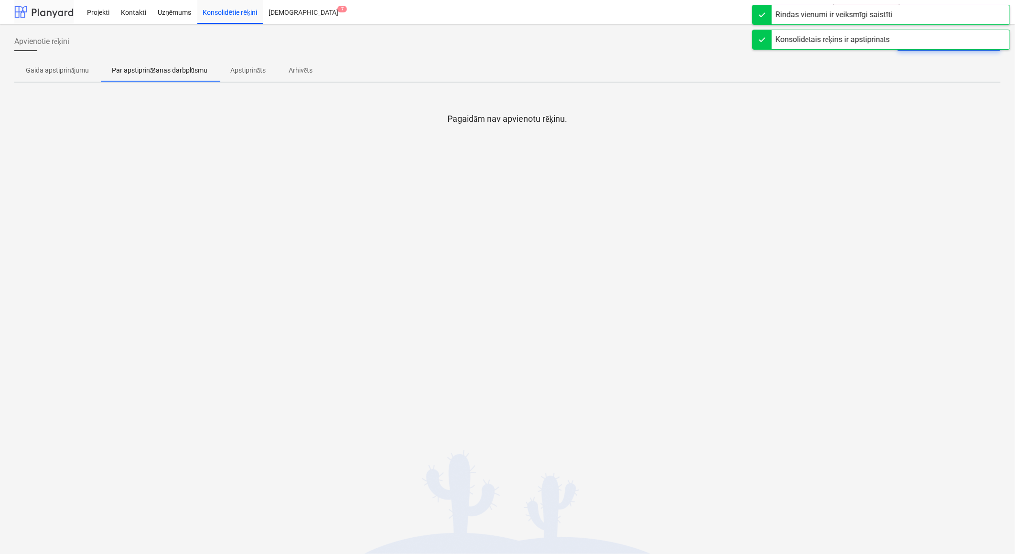
click at [49, 8] on div at bounding box center [43, 12] width 59 height 24
